Goal: Navigation & Orientation: Find specific page/section

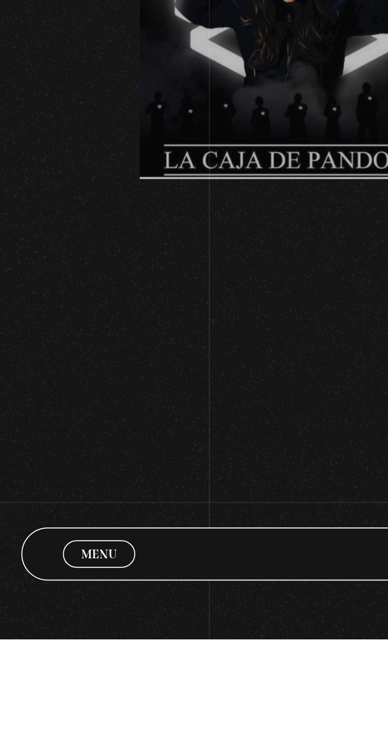
scroll to position [438, 0]
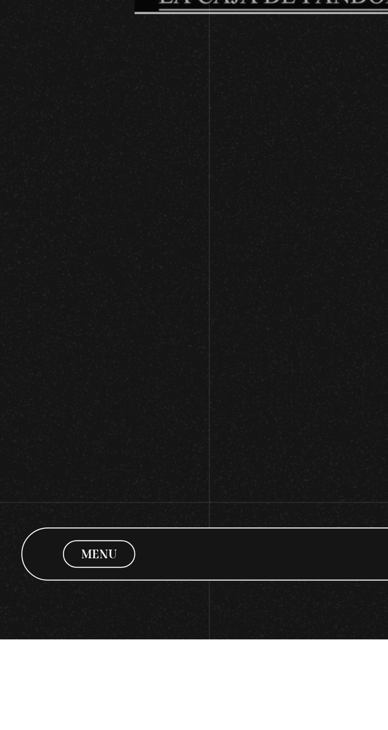
click at [37, 701] on span "Menu" at bounding box center [36, 698] width 13 height 5
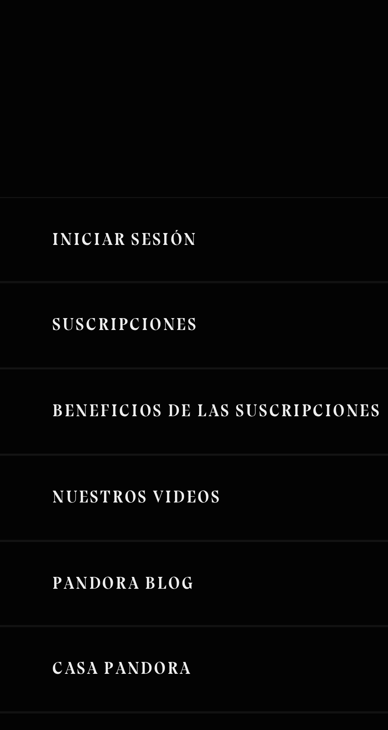
scroll to position [0, 0]
click at [69, 95] on link "Iniciar Sesión" at bounding box center [97, 89] width 194 height 32
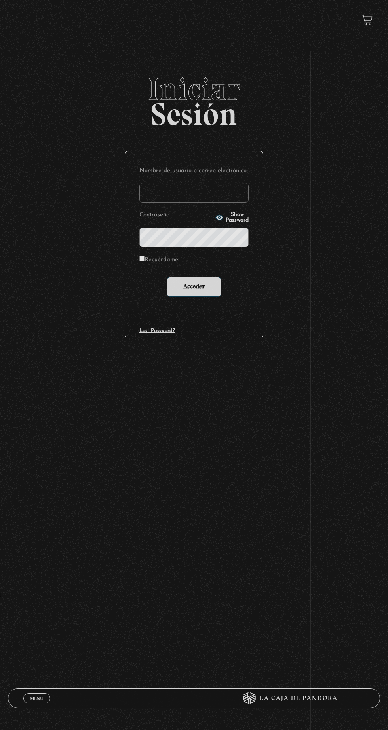
click at [218, 218] on circle "button" at bounding box center [219, 217] width 2 height 2
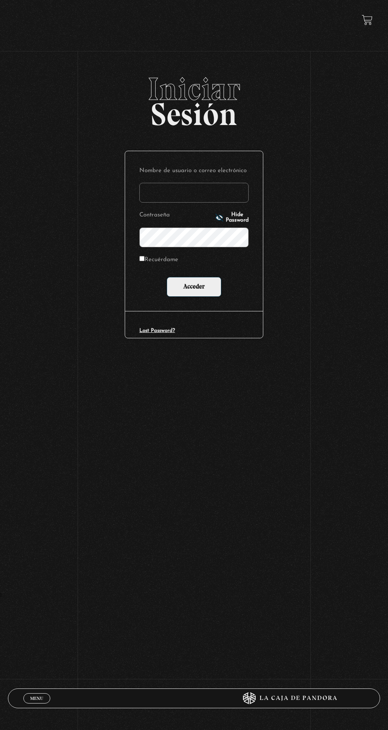
click at [215, 196] on input "Nombre de usuario o correo electrónico" at bounding box center [193, 193] width 109 height 20
type input "maroto189@gmail.com"
click at [167, 277] on input "Acceder" at bounding box center [194, 287] width 55 height 20
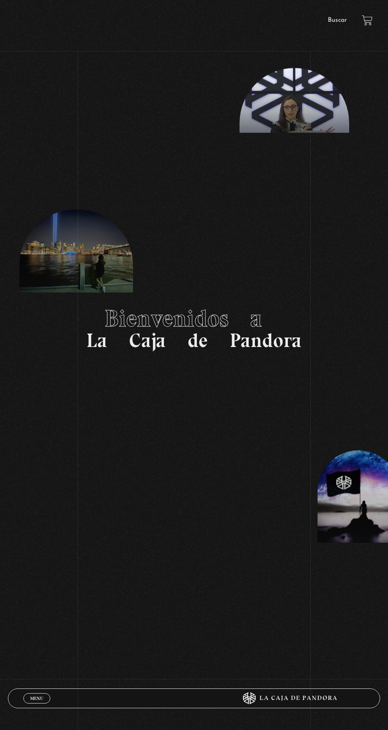
click at [34, 697] on span "Menu" at bounding box center [36, 698] width 13 height 5
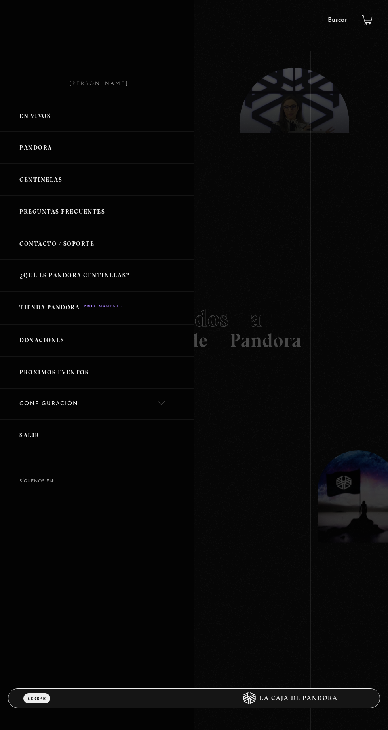
click at [109, 116] on link "En vivos" at bounding box center [97, 116] width 194 height 32
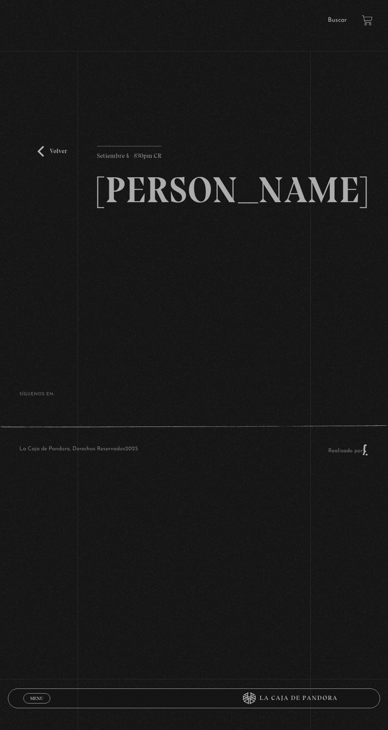
click at [176, 208] on h2 "[PERSON_NAME]" at bounding box center [194, 190] width 194 height 36
